Goal: Transaction & Acquisition: Purchase product/service

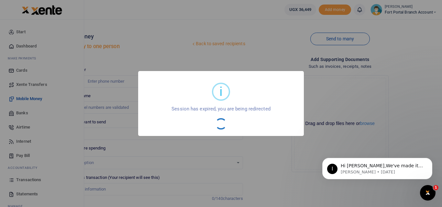
click at [35, 178] on div "i × Session has expired, you are being redirected OK No Cancel" at bounding box center [221, 103] width 442 height 207
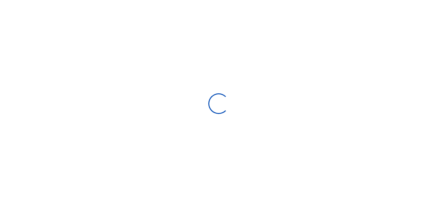
select select "Loading bundles"
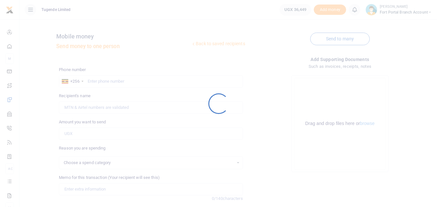
select select
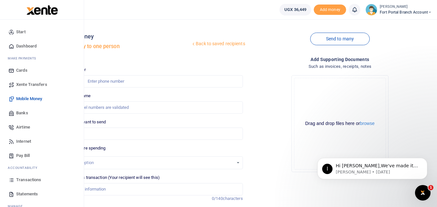
click at [24, 180] on span "Transactions" at bounding box center [28, 180] width 25 height 6
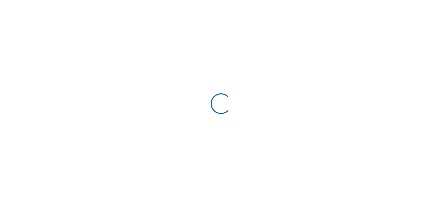
select select
type input "09/09/2025 - 10/08/2025"
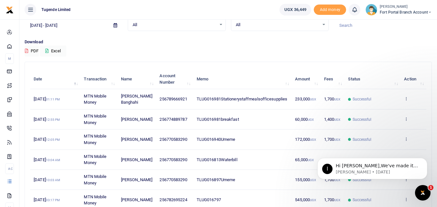
scroll to position [32, 0]
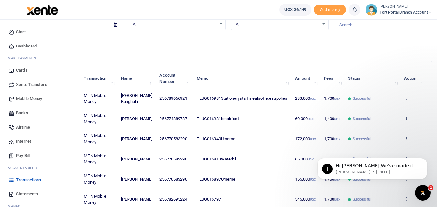
click at [25, 97] on span "Mobile Money" at bounding box center [29, 99] width 26 height 6
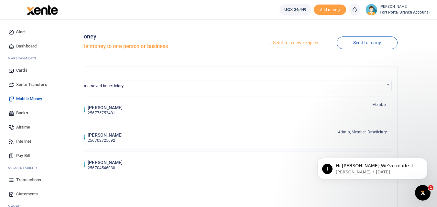
click at [29, 100] on span "Mobile Money" at bounding box center [29, 99] width 26 height 6
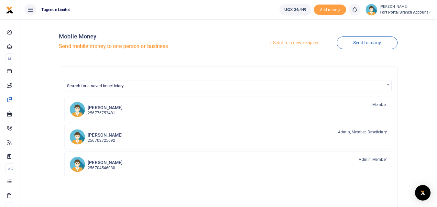
click at [279, 43] on link "Send to a new recipient" at bounding box center [294, 43] width 84 height 12
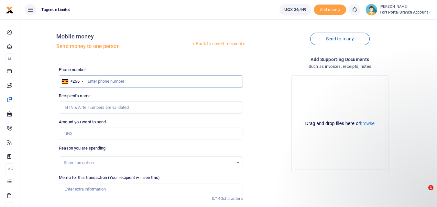
click at [94, 82] on input "text" at bounding box center [151, 81] width 184 height 12
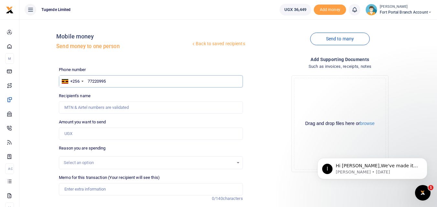
type input "772209956"
type input "Patrick Kisembo"
type input "772209956"
click at [101, 135] on input "Amount you want to send" at bounding box center [151, 134] width 184 height 12
type input "30,000"
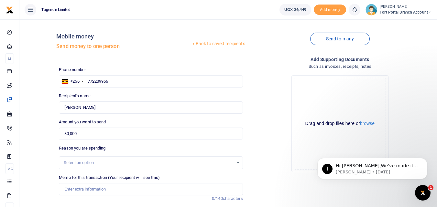
click at [85, 161] on div "Select an option" at bounding box center [149, 163] width 170 height 6
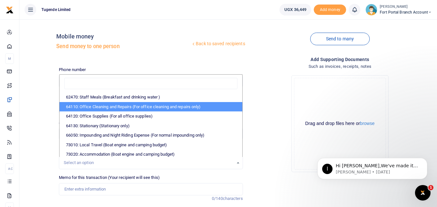
click at [99, 108] on li "64110: Office Cleaning and Repairs (For office cleaning and repairs only)" at bounding box center [151, 107] width 183 height 10
select select "24"
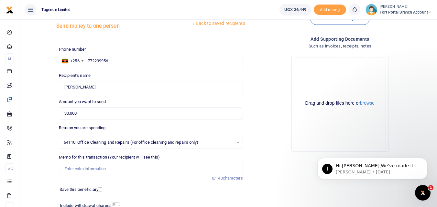
scroll to position [33, 0]
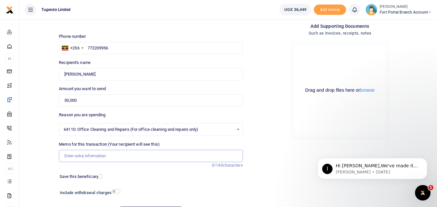
click at [75, 158] on input "Memo for this transaction (Your recipient will see this)" at bounding box center [151, 156] width 184 height 12
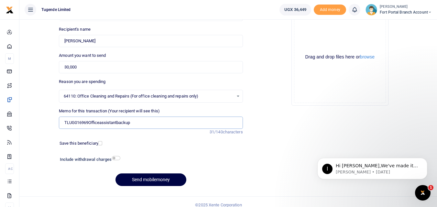
scroll to position [73, 0]
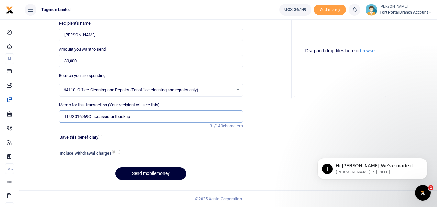
type input "TLUG016969Officeassistantbackup"
click at [149, 173] on button "Send mobilemoney" at bounding box center [151, 174] width 71 height 13
